Goal: Information Seeking & Learning: Learn about a topic

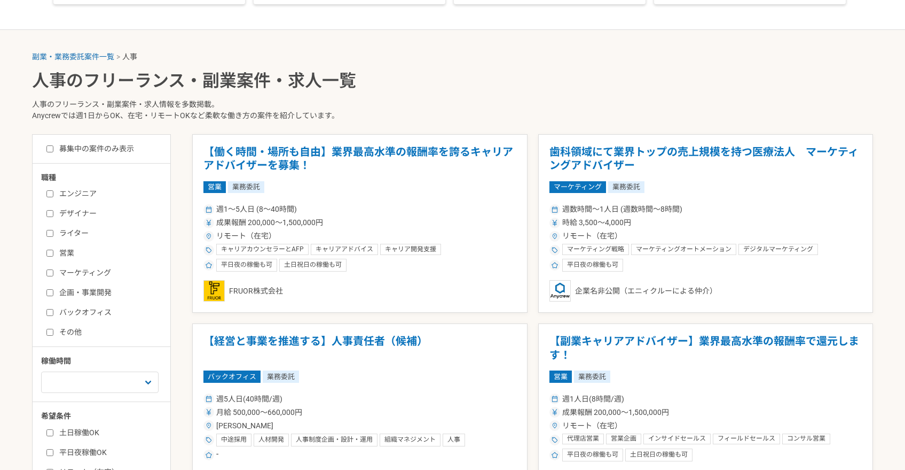
scroll to position [334, 0]
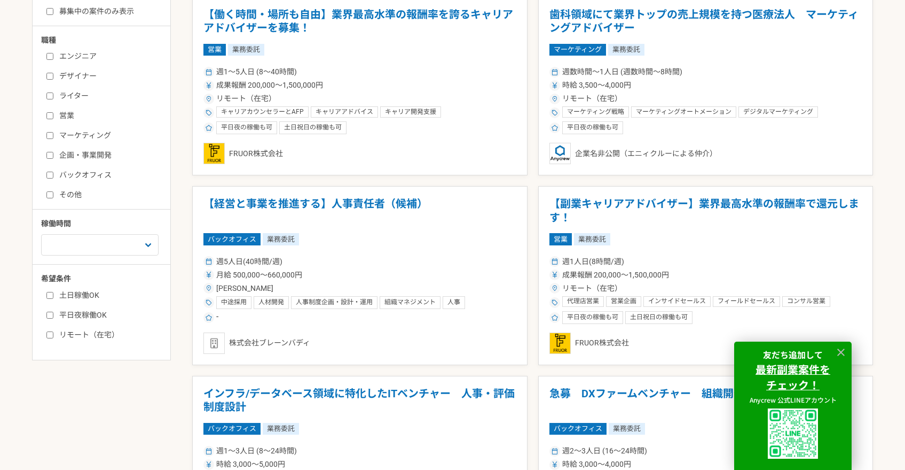
click at [53, 174] on label "バックオフィス" at bounding box center [107, 174] width 123 height 11
click at [53, 174] on input "バックオフィス" at bounding box center [49, 174] width 7 height 7
checkbox input "true"
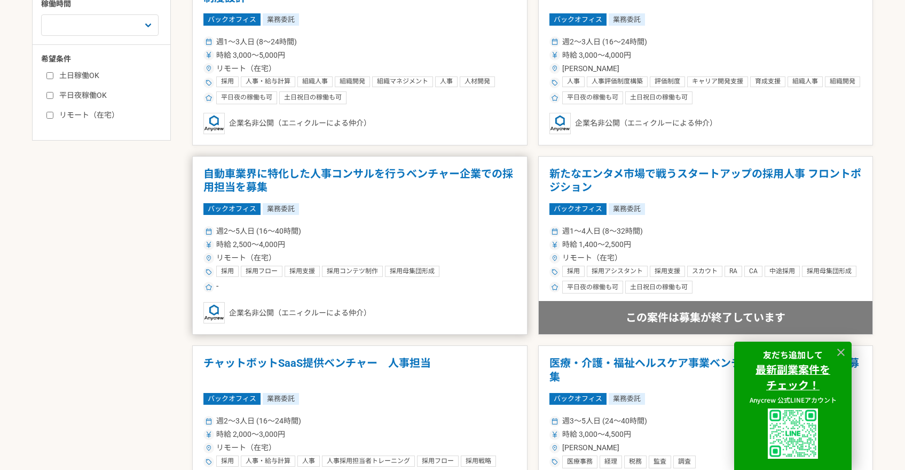
scroll to position [553, 0]
click at [413, 177] on h1 "自動車業界に特化した人事コンサルを行うベンチャー企業での採用担当を募集" at bounding box center [360, 180] width 313 height 27
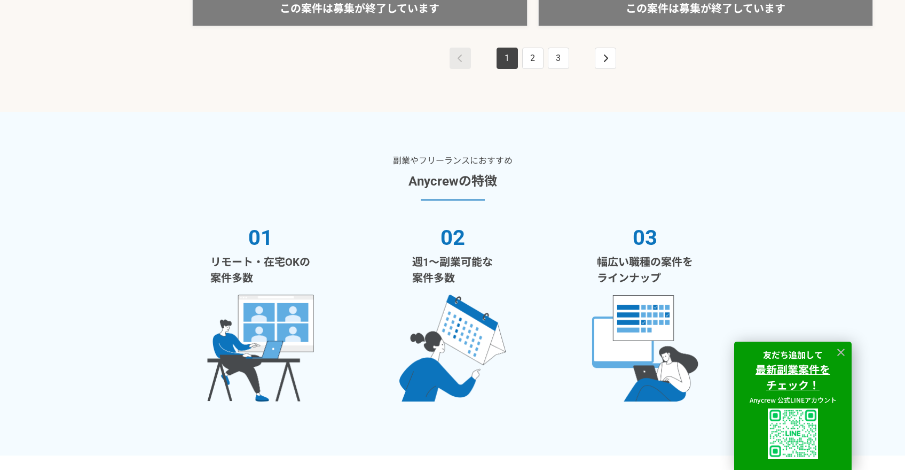
scroll to position [2157, 0]
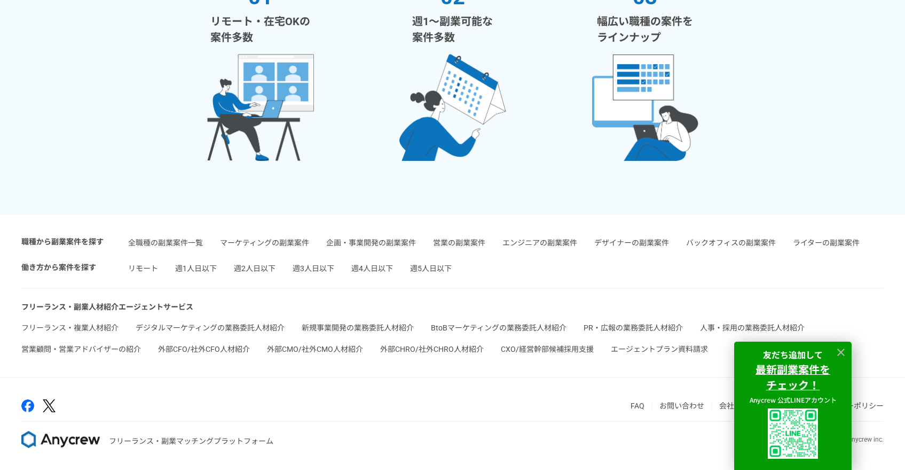
scroll to position [334, 0]
